Goal: Transaction & Acquisition: Purchase product/service

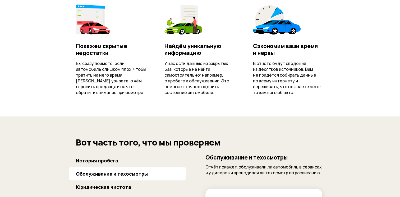
scroll to position [73, 0]
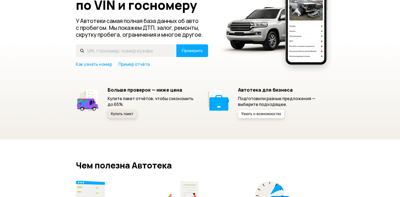
click at [114, 114] on span "Купить пакет" at bounding box center [122, 114] width 22 height 4
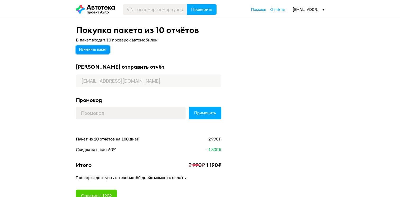
click at [97, 50] on span "Изменить пакет" at bounding box center [92, 50] width 27 height 4
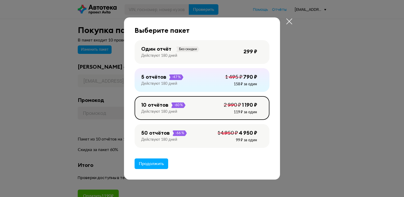
click at [208, 134] on div "50 отчётов -66 % Действуют 180 дней 4 950 ₽ 14 950 ₽ 99 ₽ за один" at bounding box center [201, 136] width 135 height 24
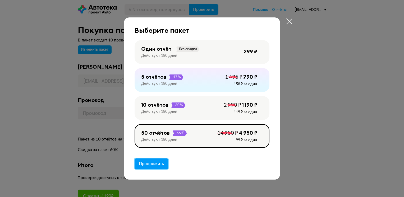
click at [159, 165] on span "Продолжить" at bounding box center [151, 164] width 25 height 4
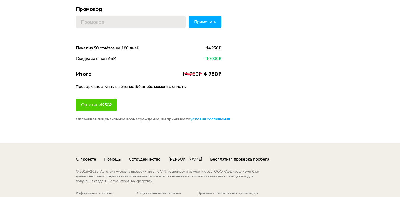
scroll to position [128, 0]
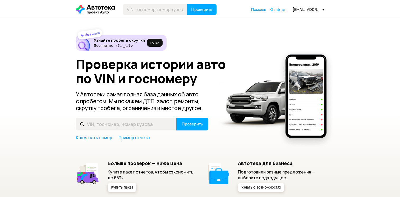
scroll to position [763, 0]
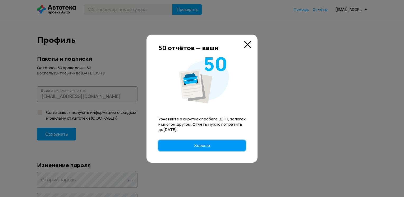
click at [212, 149] on button "Хорошо" at bounding box center [201, 145] width 87 height 11
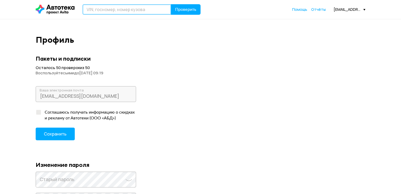
click at [111, 8] on input "text" at bounding box center [126, 9] width 89 height 11
paste input "WDC1668231A220234"
type input "WDC1668231A220234"
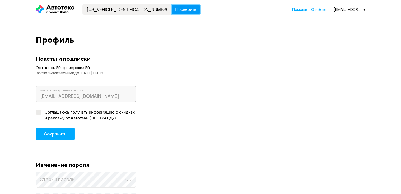
click at [187, 12] on span "Проверить" at bounding box center [185, 9] width 21 height 4
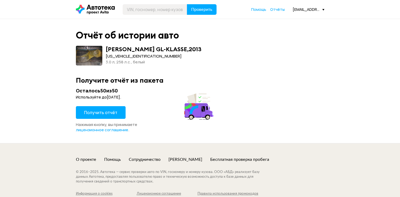
click at [110, 110] on span "Получить отчёт" at bounding box center [100, 113] width 33 height 6
